Goal: Complete application form

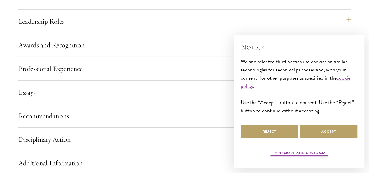
click at [305, 127] on button "Accept" at bounding box center [328, 131] width 57 height 13
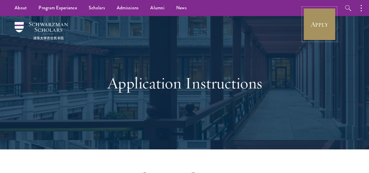
click at [314, 26] on link "Apply" at bounding box center [319, 24] width 33 height 33
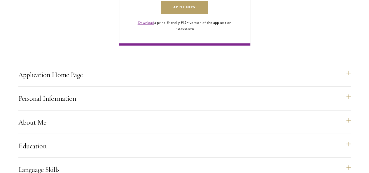
drag, startPoint x: 371, startPoint y: 16, endPoint x: 371, endPoint y: 70, distance: 53.4
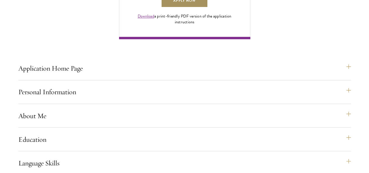
click at [208, 8] on link "Apply Now" at bounding box center [184, 0] width 47 height 13
